Goal: Information Seeking & Learning: Learn about a topic

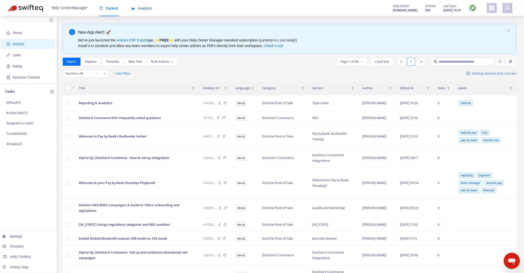
click at [143, 7] on span "Analytics" at bounding box center [141, 8] width 21 height 4
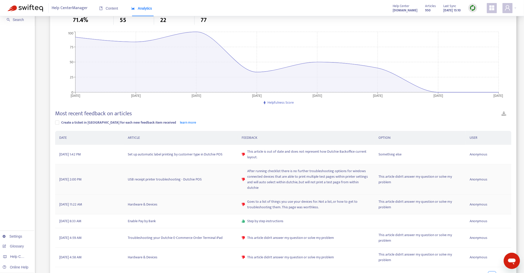
scroll to position [65, 0]
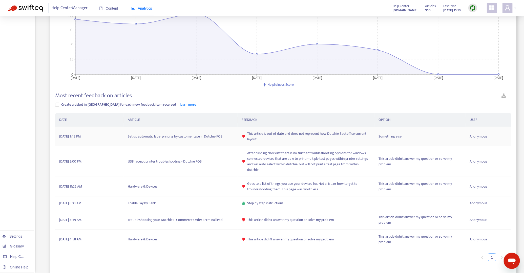
click at [203, 138] on td "Set up automatic label printing by customer type in Dutchie POS" at bounding box center [181, 136] width 114 height 19
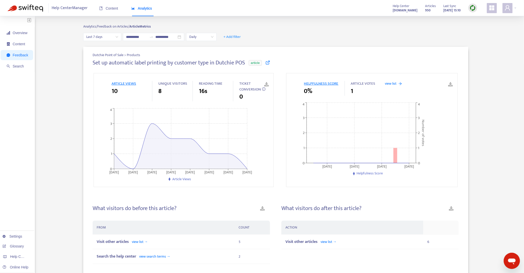
click at [269, 62] on icon at bounding box center [267, 62] width 5 height 5
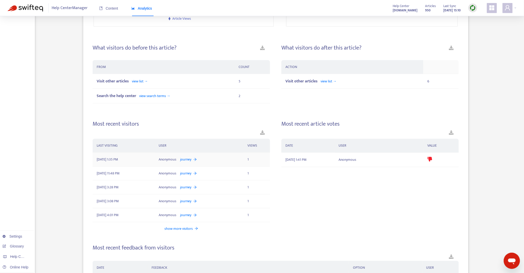
scroll to position [209, 0]
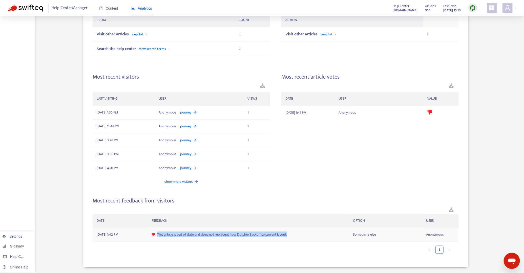
drag, startPoint x: 294, startPoint y: 235, endPoint x: 156, endPoint y: 235, distance: 137.8
click at [156, 235] on div "This article is out of date and does not represent how Dutchie Backoffice curre…" at bounding box center [247, 235] width 193 height 6
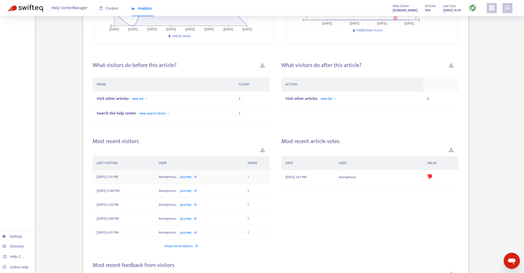
scroll to position [0, 0]
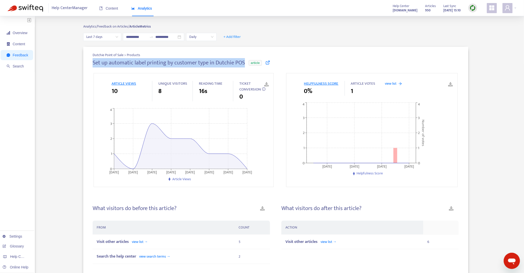
drag, startPoint x: 89, startPoint y: 65, endPoint x: 247, endPoint y: 63, distance: 158.0
click at [247, 63] on div "Dutchie Point of Sale > Products Set up automatic label printing by customer ty…" at bounding box center [275, 261] width 385 height 428
copy h4 "Set up automatic label printing by customer type in Dutchie POS"
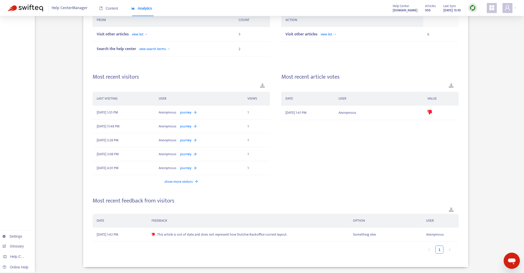
scroll to position [209, 0]
drag, startPoint x: 295, startPoint y: 235, endPoint x: 158, endPoint y: 235, distance: 137.0
click at [158, 235] on div "This article is out of date and does not represent how Dutchie Backoffice curre…" at bounding box center [247, 235] width 193 height 6
copy span "This article is out of date and does not represent how Dutchie Backoffice curre…"
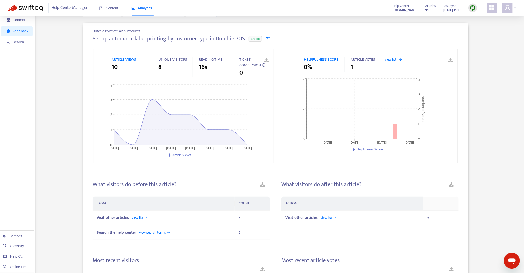
scroll to position [0, 0]
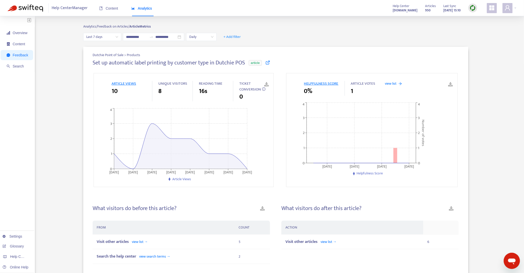
click at [270, 63] on icon at bounding box center [267, 62] width 5 height 5
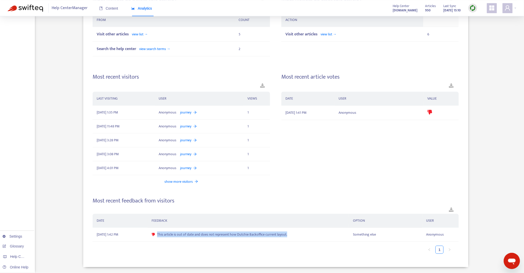
scroll to position [209, 0]
